Goal: Task Accomplishment & Management: Use online tool/utility

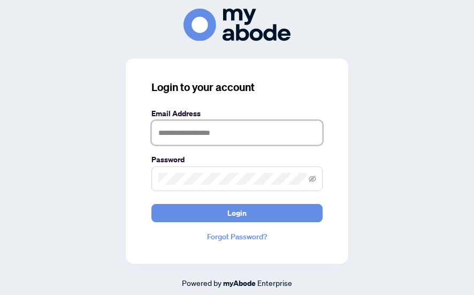
click at [236, 135] on input "text" at bounding box center [237, 132] width 171 height 25
type input "**********"
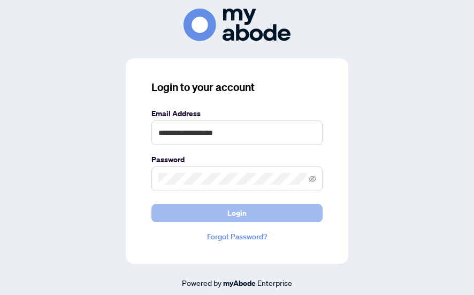
click at [240, 217] on span "Login" at bounding box center [237, 213] width 19 height 17
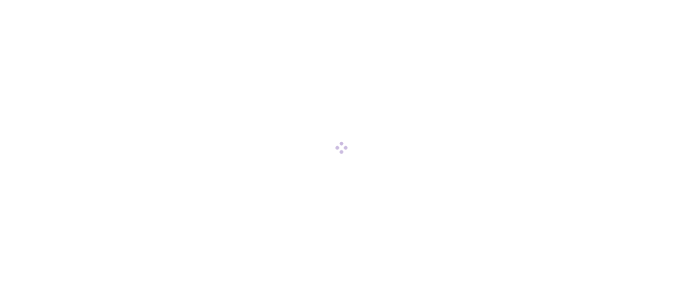
click at [482, 10] on div at bounding box center [341, 147] width 683 height 295
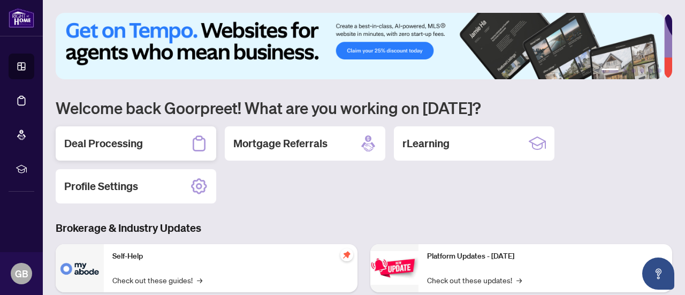
click at [138, 146] on h2 "Deal Processing" at bounding box center [103, 143] width 79 height 15
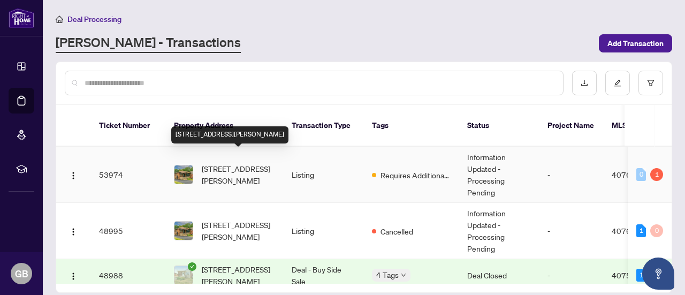
click at [263, 164] on span "[STREET_ADDRESS][PERSON_NAME]" at bounding box center [238, 175] width 73 height 24
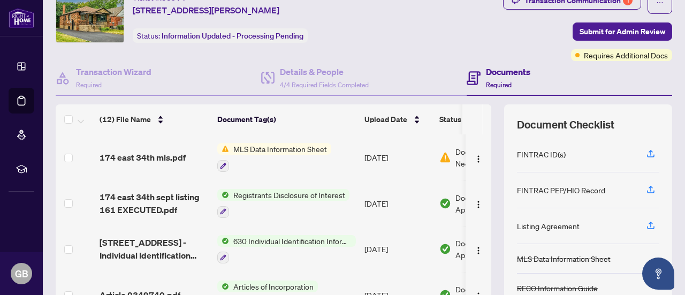
scroll to position [47, 0]
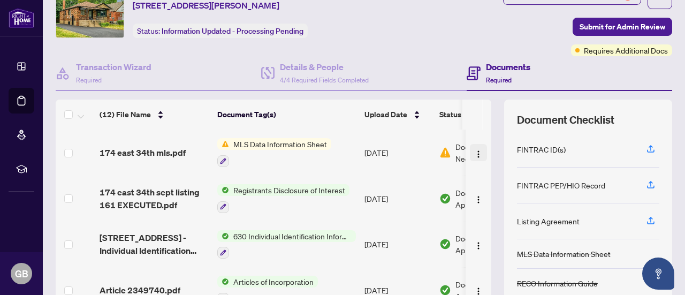
click at [471, 152] on button "button" at bounding box center [478, 152] width 17 height 17
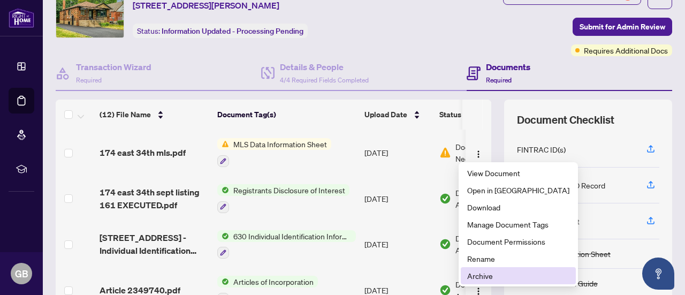
click at [482, 272] on span "Archive" at bounding box center [519, 276] width 102 height 12
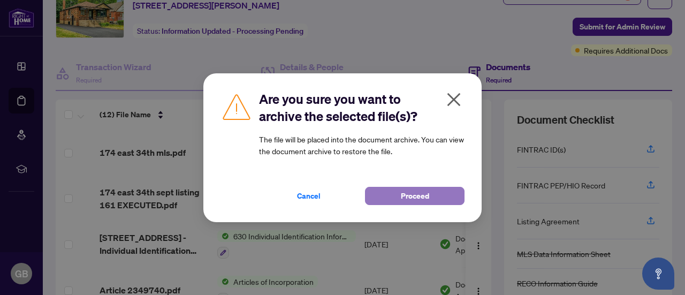
click at [407, 193] on span "Proceed" at bounding box center [415, 195] width 28 height 17
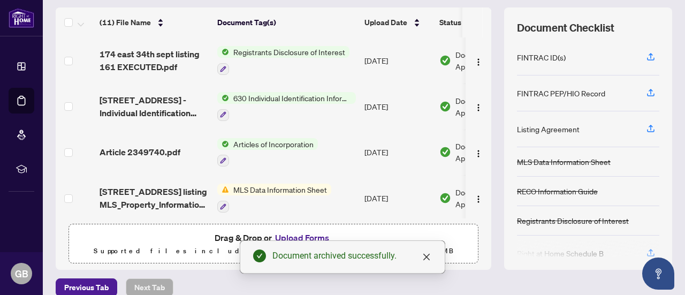
scroll to position [152, 0]
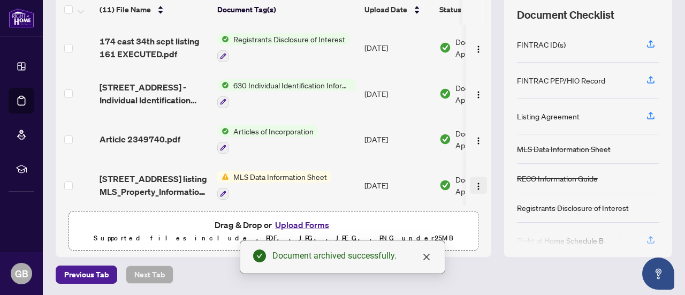
click at [474, 182] on img "button" at bounding box center [478, 186] width 9 height 9
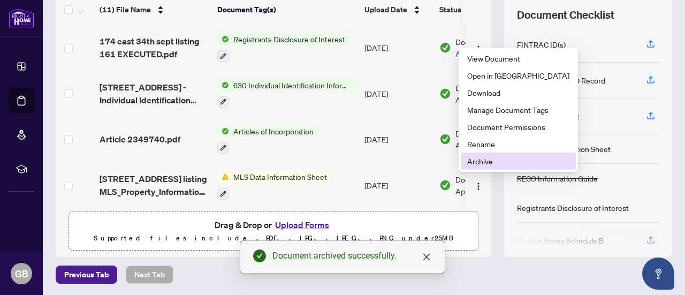
click at [482, 156] on span "Archive" at bounding box center [519, 161] width 102 height 12
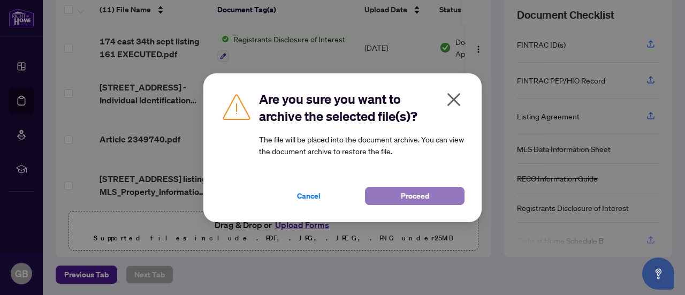
click at [438, 203] on button "Proceed" at bounding box center [415, 196] width 100 height 18
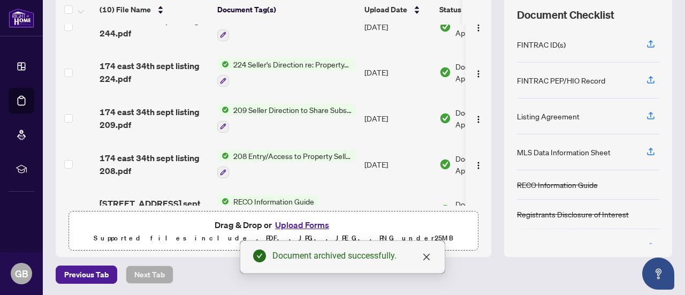
scroll to position [277, 0]
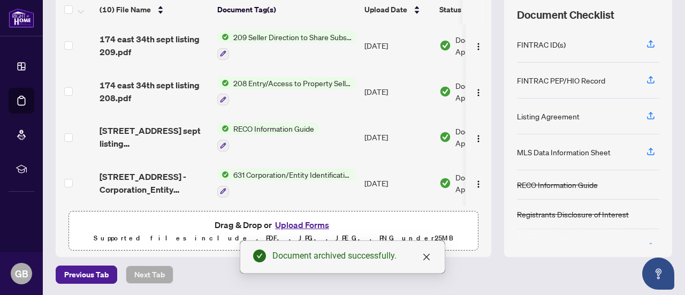
click at [298, 224] on button "Upload Forms" at bounding box center [302, 225] width 61 height 14
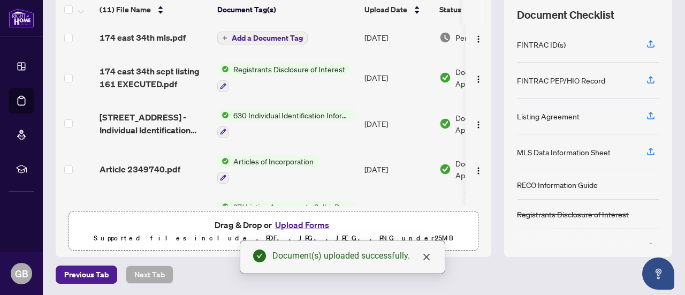
scroll to position [0, 0]
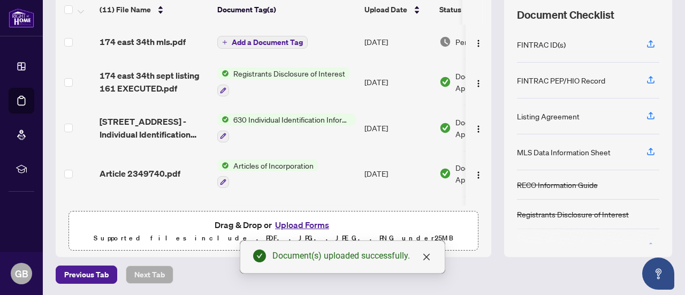
click at [290, 41] on span "Add a Document Tag" at bounding box center [267, 42] width 71 height 7
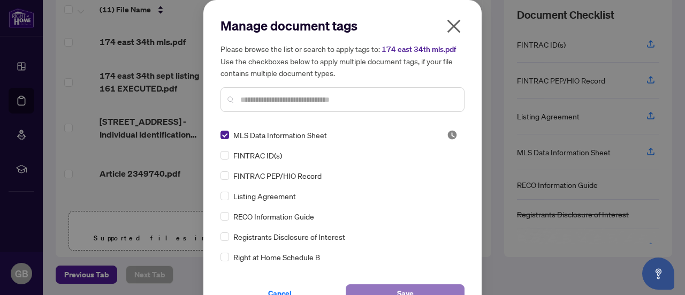
click at [401, 291] on span "Save" at bounding box center [405, 293] width 17 height 17
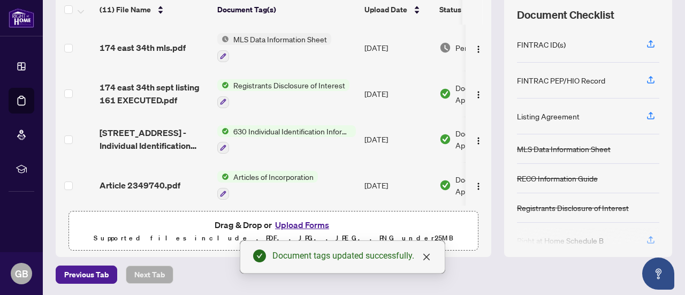
click at [289, 36] on span "MLS Data Information Sheet" at bounding box center [280, 39] width 102 height 12
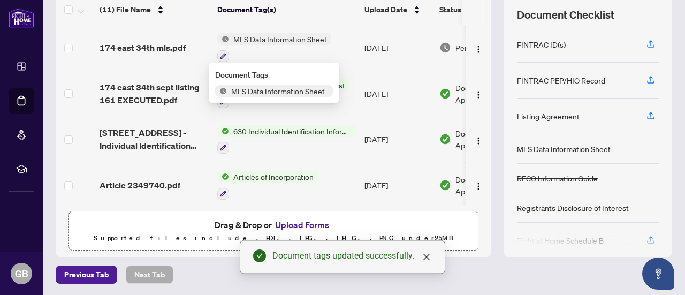
click at [286, 88] on span "MLS Data Information Sheet" at bounding box center [278, 91] width 102 height 12
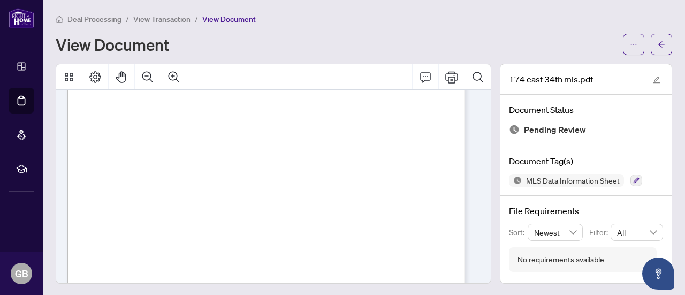
scroll to position [5102, 0]
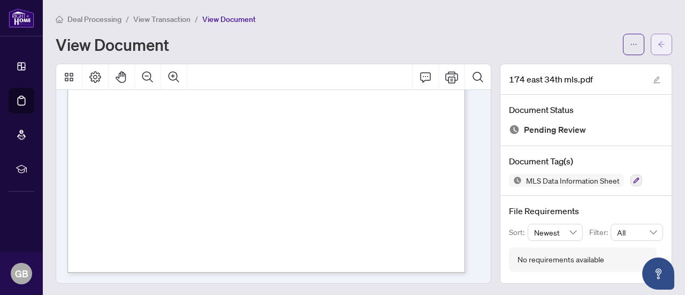
click at [482, 48] on span "button" at bounding box center [661, 44] width 7 height 17
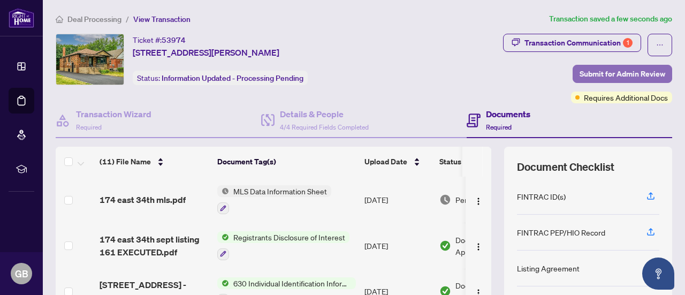
click at [482, 77] on span "Submit for Admin Review" at bounding box center [623, 73] width 86 height 17
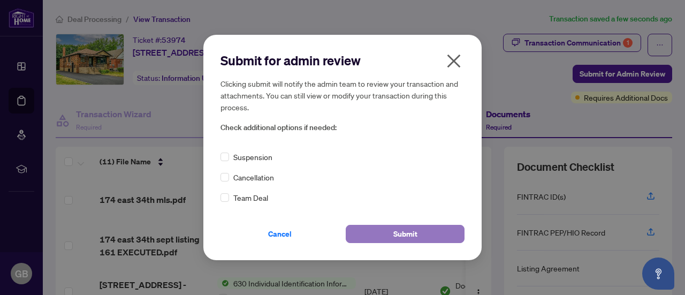
click at [398, 232] on span "Submit" at bounding box center [406, 233] width 24 height 17
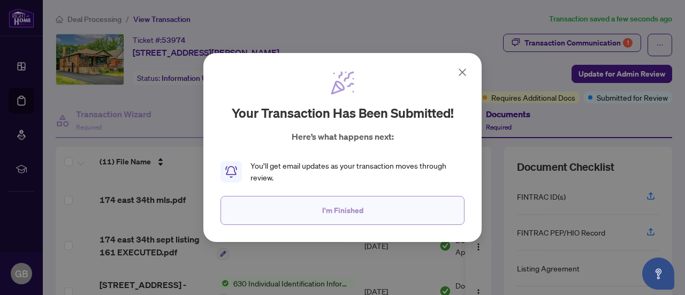
click at [378, 206] on button "I'm Finished" at bounding box center [343, 210] width 244 height 29
